Goal: Information Seeking & Learning: Understand process/instructions

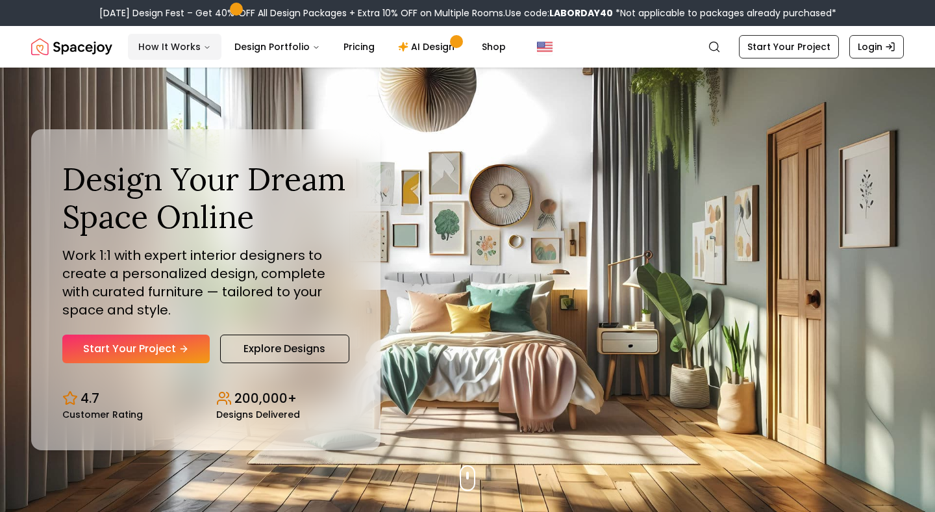
click at [192, 47] on button "How It Works" at bounding box center [175, 47] width 94 height 26
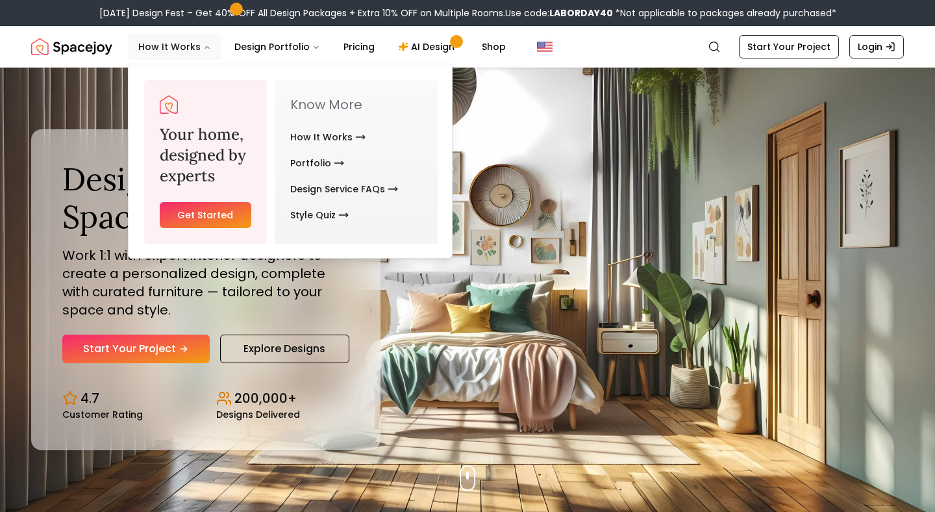
click at [181, 47] on button "How It Works" at bounding box center [175, 47] width 94 height 26
click at [331, 128] on link "How It Works" at bounding box center [327, 137] width 75 height 26
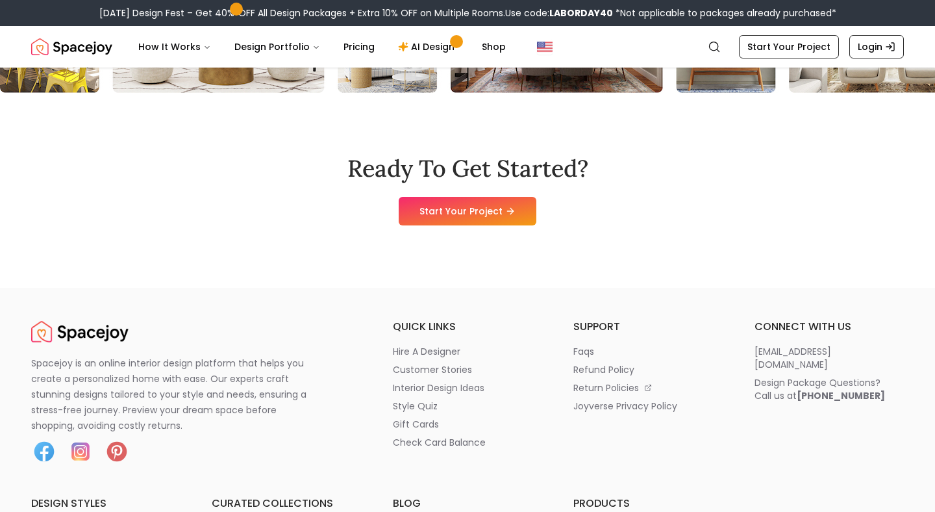
scroll to position [3737, 0]
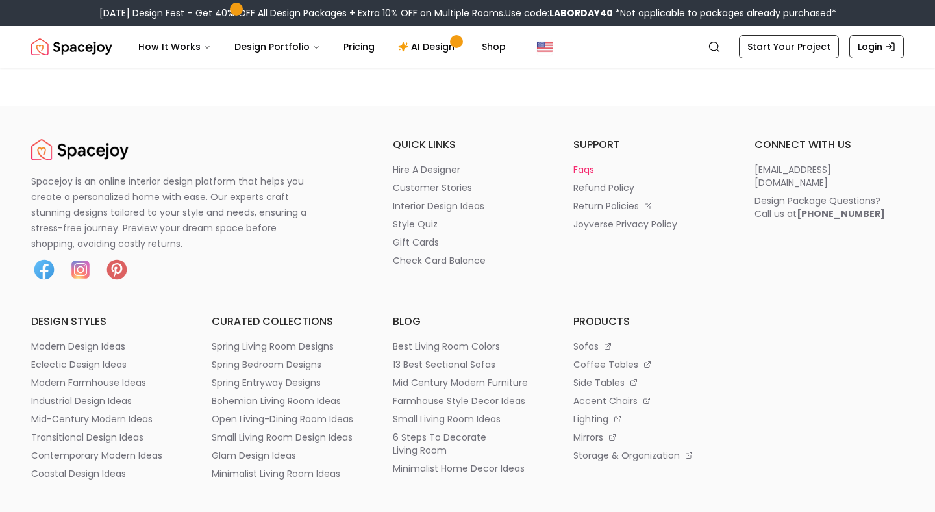
click at [590, 171] on p "faqs" at bounding box center [584, 169] width 21 height 13
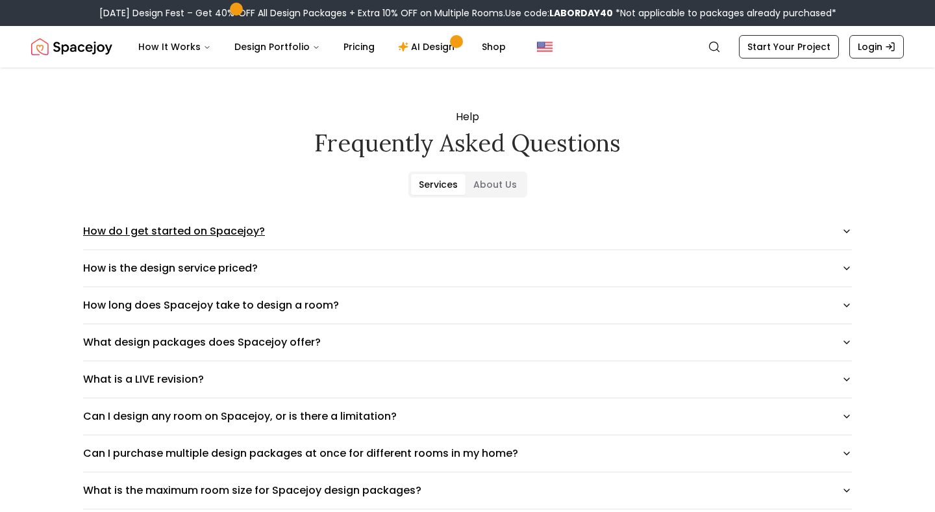
click at [440, 216] on button "How do I get started on Spacejoy?" at bounding box center [467, 231] width 769 height 36
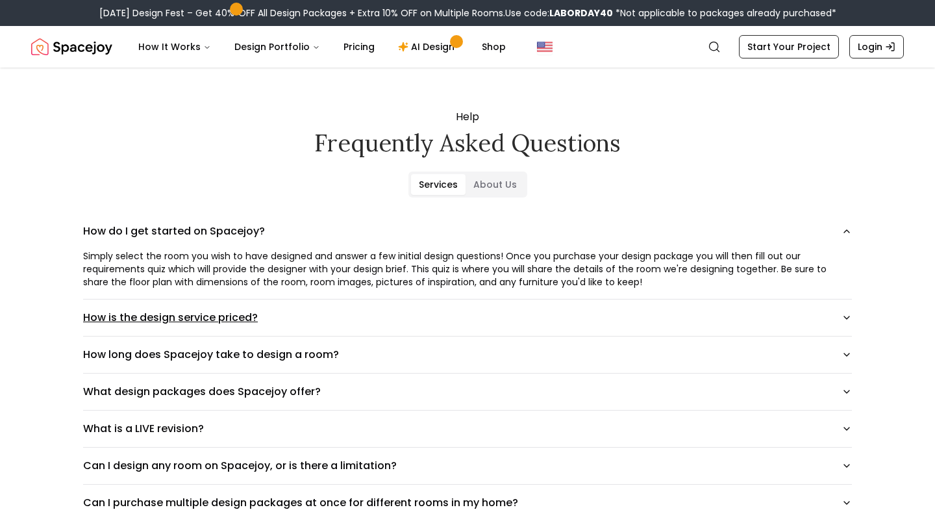
click at [427, 312] on button "How is the design service priced?" at bounding box center [467, 317] width 769 height 36
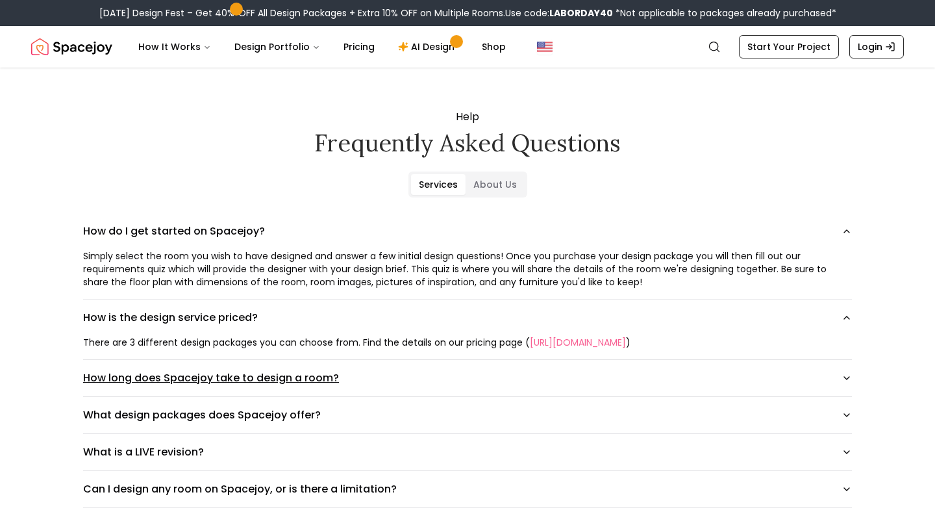
click at [411, 385] on button "How long does Spacejoy take to design a room?" at bounding box center [467, 378] width 769 height 36
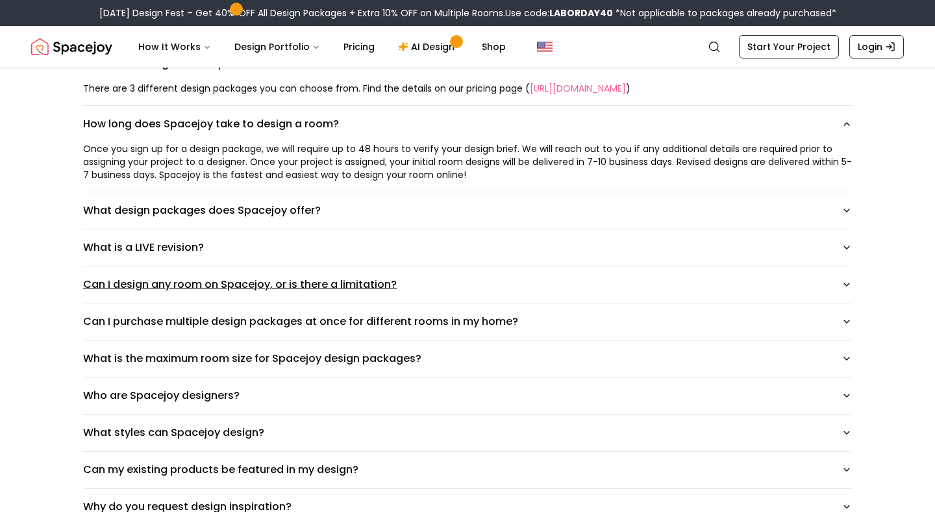
scroll to position [256, 0]
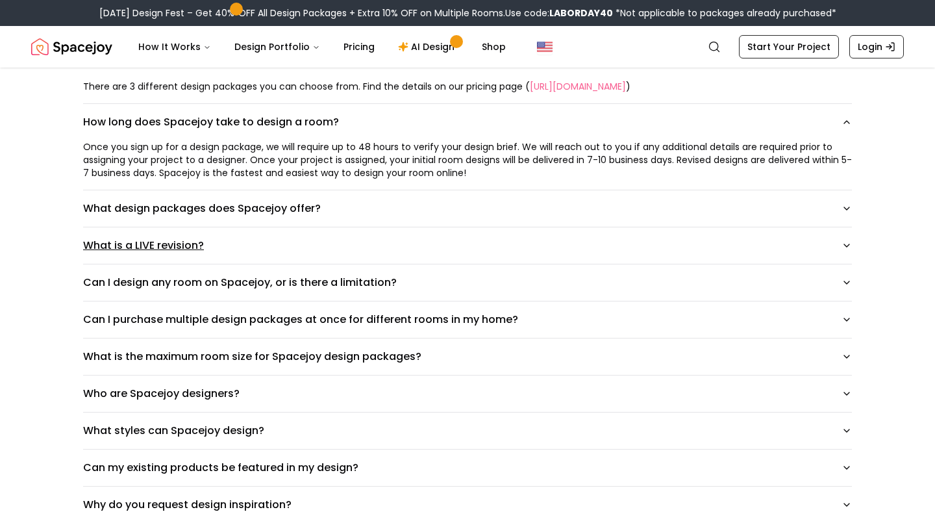
click at [420, 262] on button "What is a LIVE revision?" at bounding box center [467, 245] width 769 height 36
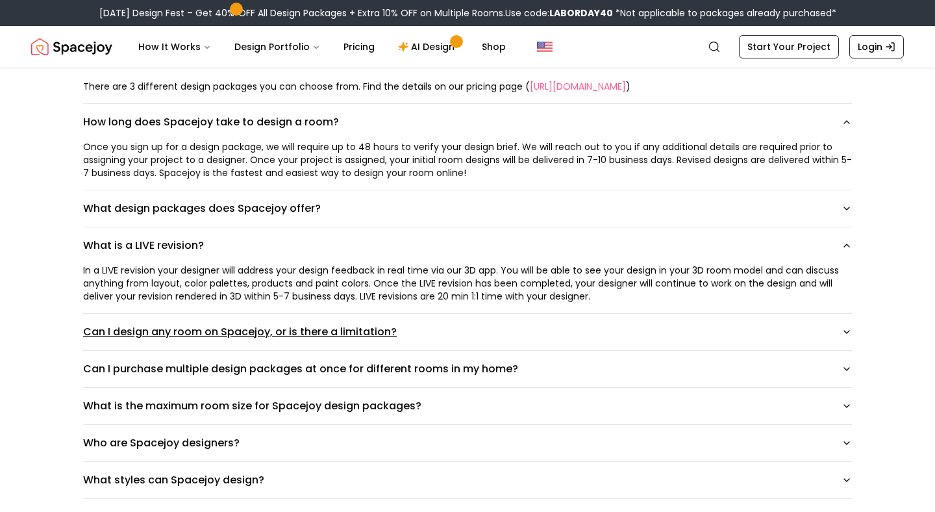
click at [421, 317] on button "Can I design any room on Spacejoy, or is there a limitation?" at bounding box center [467, 332] width 769 height 36
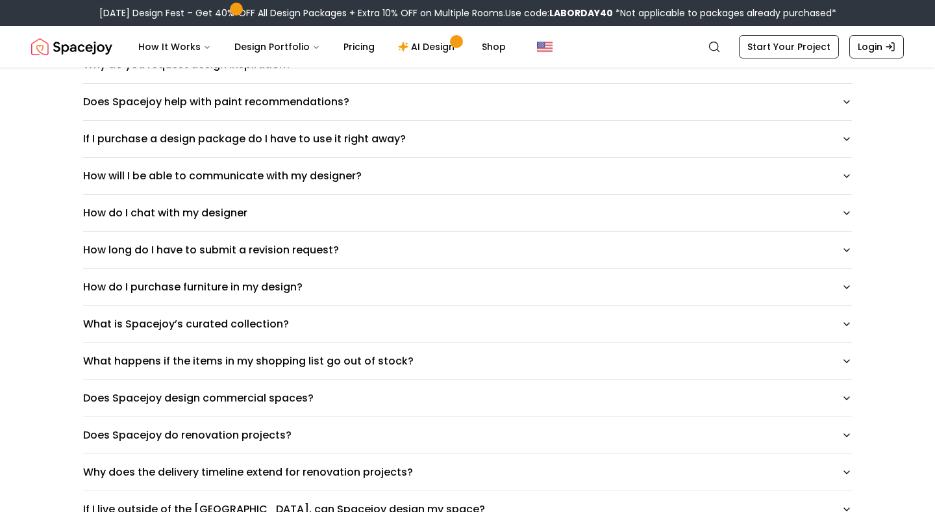
scroll to position [1197, 0]
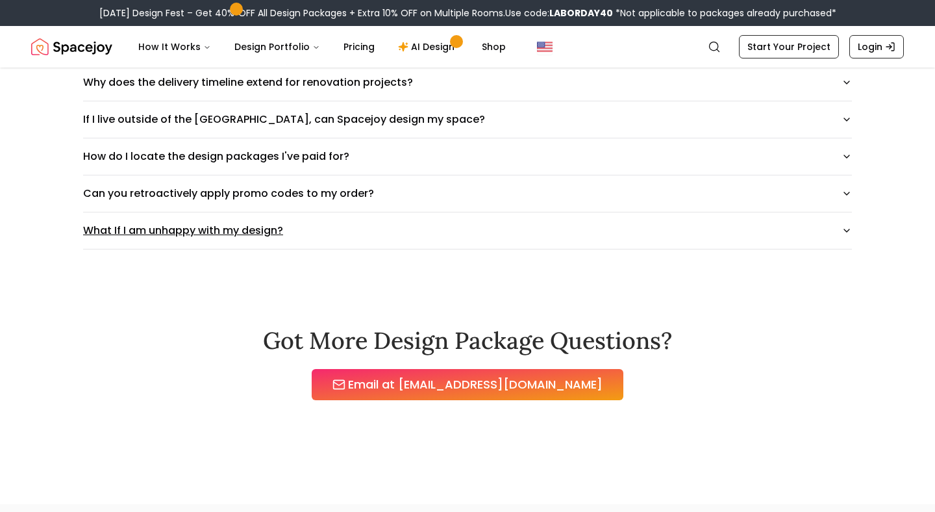
click at [327, 229] on button "What If I am unhappy with my design?" at bounding box center [467, 230] width 769 height 36
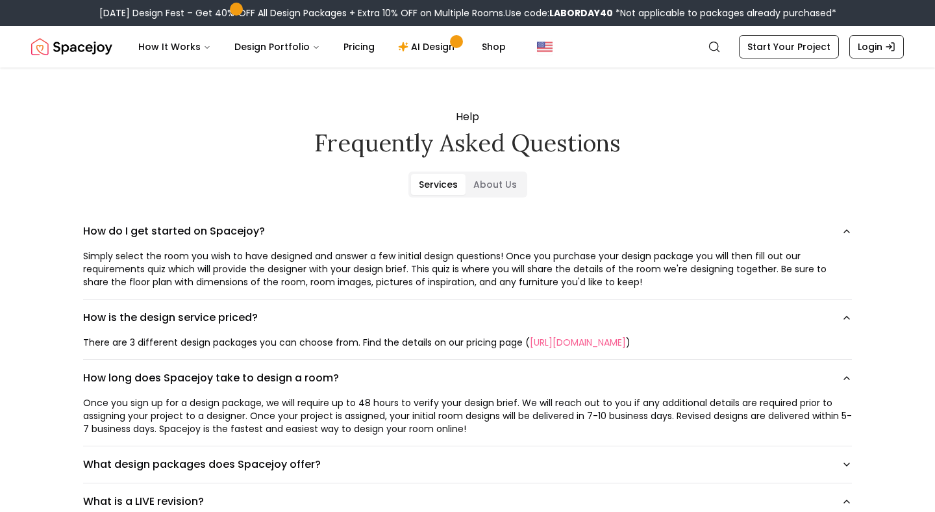
scroll to position [0, 0]
click at [469, 175] on Us "About Us" at bounding box center [495, 184] width 59 height 21
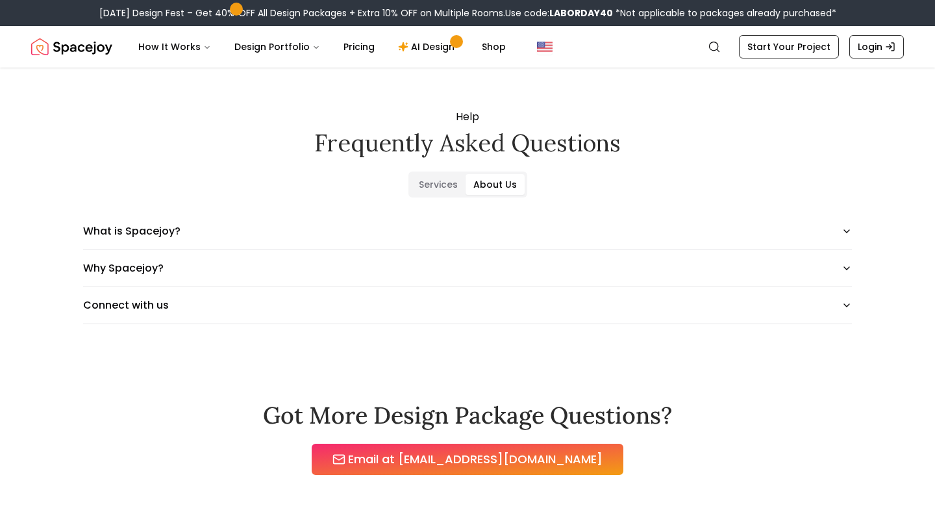
click at [414, 60] on nav "Spacejoy Search How It Works Design Portfolio Pricing AI Design Shop Search Sta…" at bounding box center [467, 47] width 873 height 42
click at [422, 38] on link "AI Design" at bounding box center [428, 47] width 81 height 26
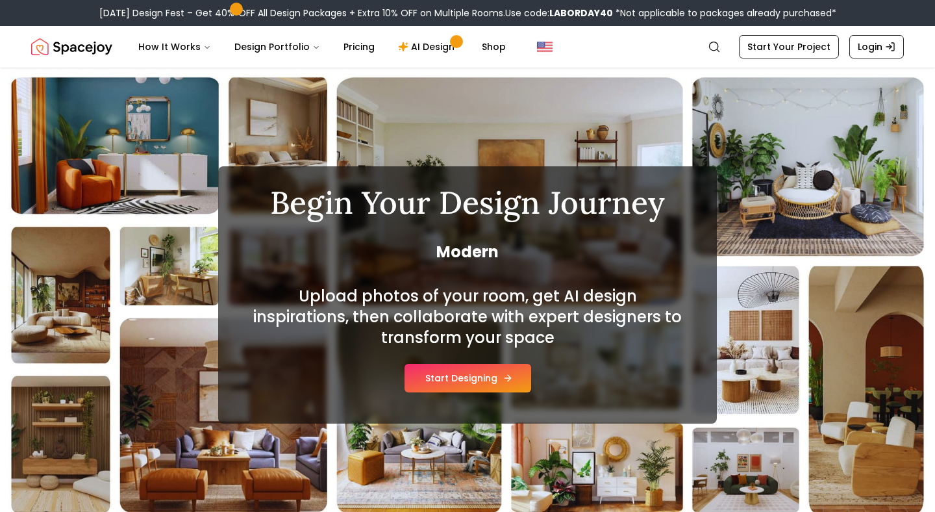
click at [483, 373] on button "Start Designing" at bounding box center [468, 378] width 127 height 29
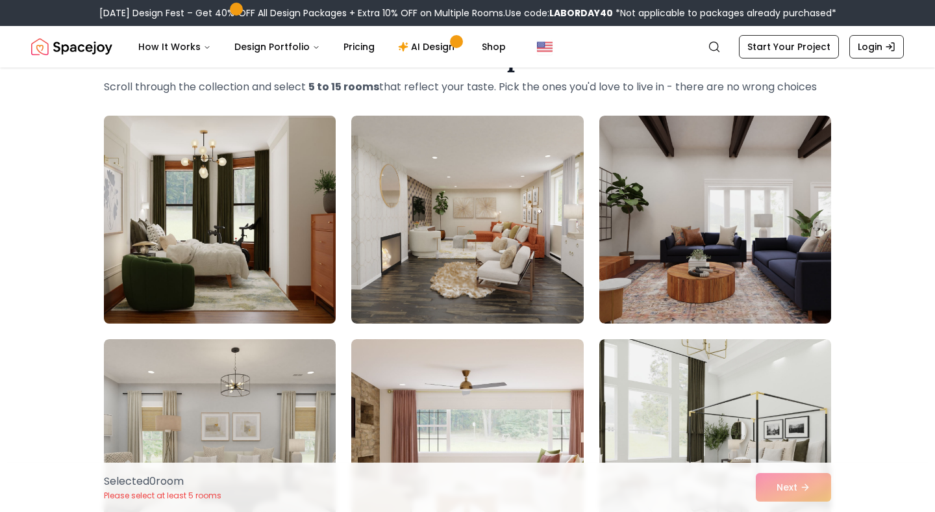
click at [295, 187] on img at bounding box center [220, 219] width 244 height 218
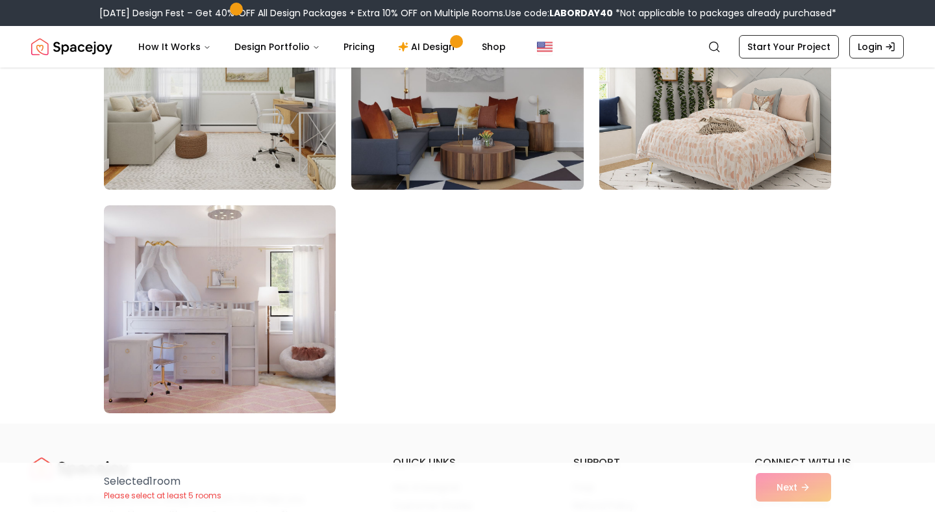
scroll to position [7430, 0]
